Goal: Task Accomplishment & Management: Manage account settings

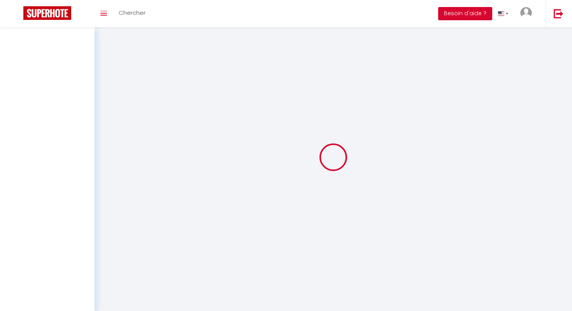
select select
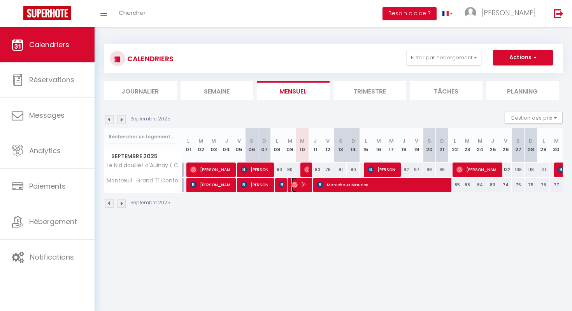
click at [302, 186] on span "[PERSON_NAME]" at bounding box center [299, 184] width 17 height 15
select select "OK"
select select "1"
select select "0"
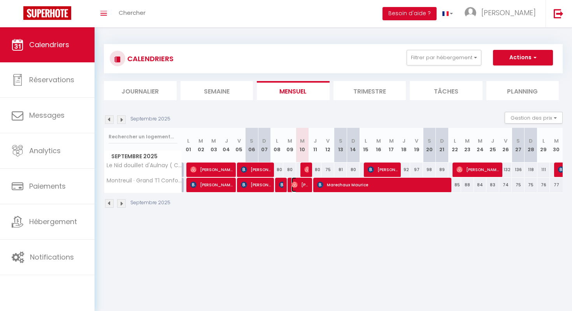
select select "1"
select select
select select "49584"
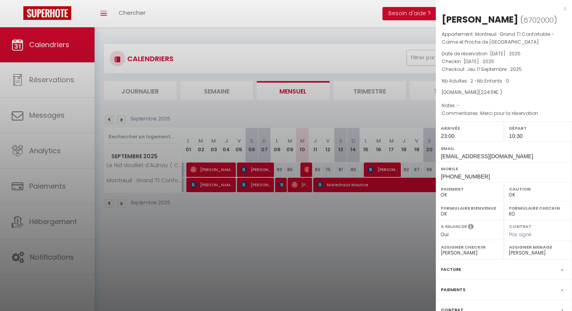
click at [318, 116] on div at bounding box center [286, 155] width 572 height 311
